Goal: Check status: Check status

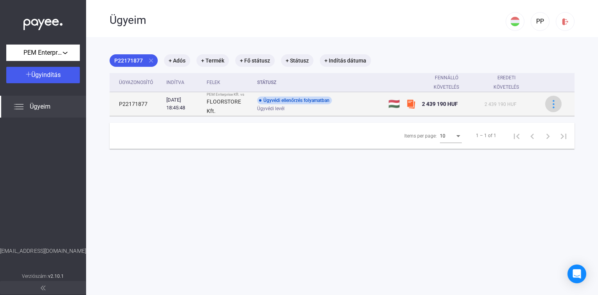
click at [549, 108] on img at bounding box center [553, 104] width 8 height 8
click at [548, 108] on div at bounding box center [299, 147] width 598 height 295
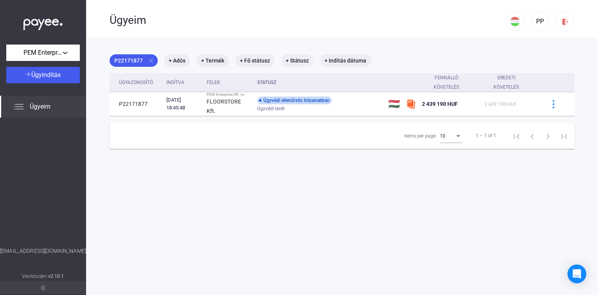
click at [38, 107] on span "Ügyeim" at bounding box center [40, 106] width 21 height 9
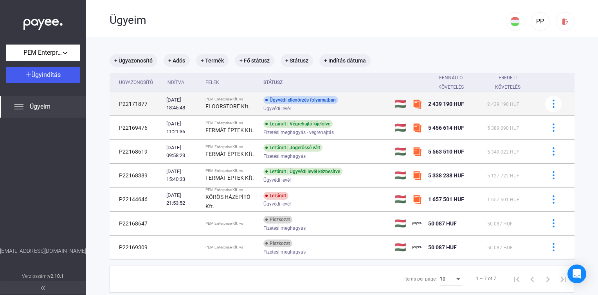
click at [146, 104] on td "P22171877" at bounding box center [137, 103] width 54 height 23
